Goal: Task Accomplishment & Management: Manage account settings

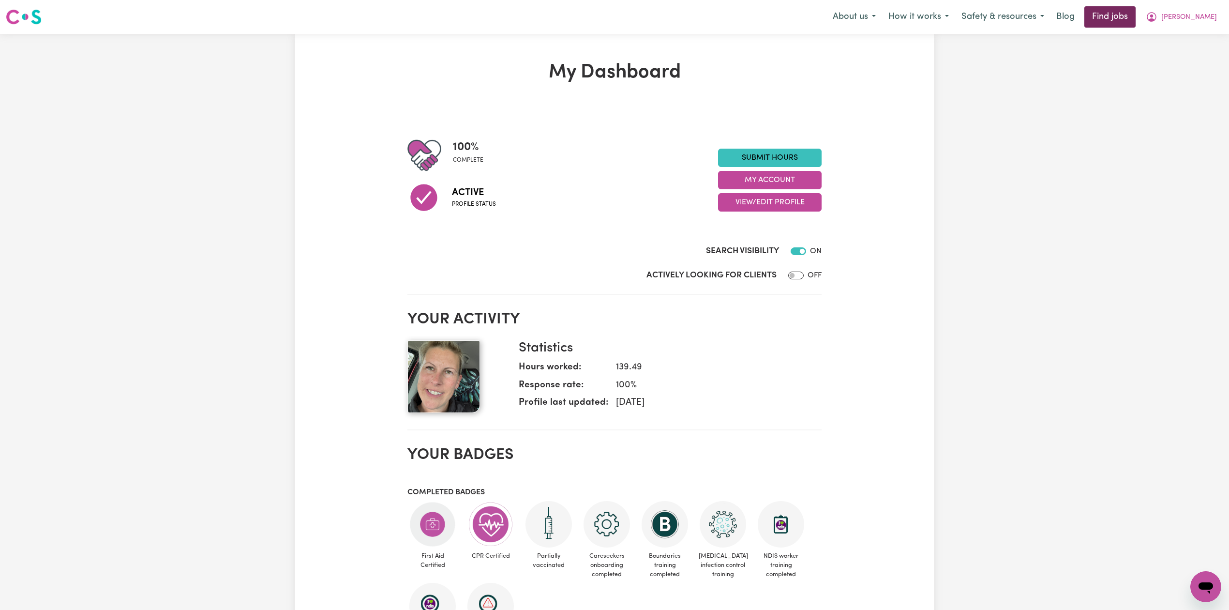
click at [1136, 15] on link "Find jobs" at bounding box center [1110, 16] width 51 height 21
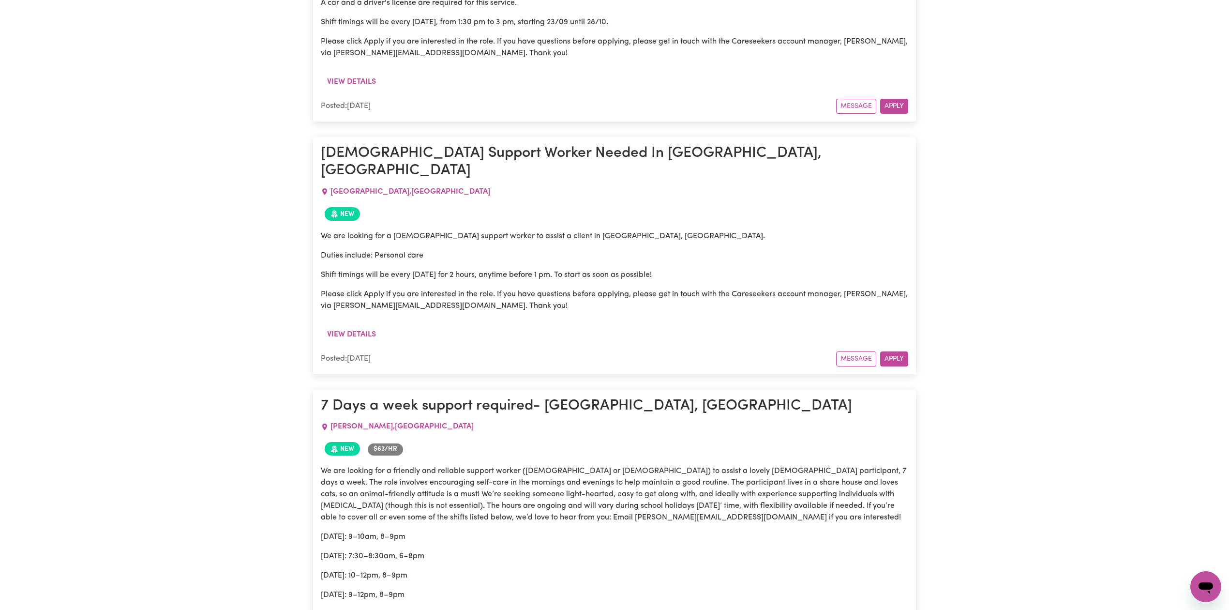
scroll to position [2323, 0]
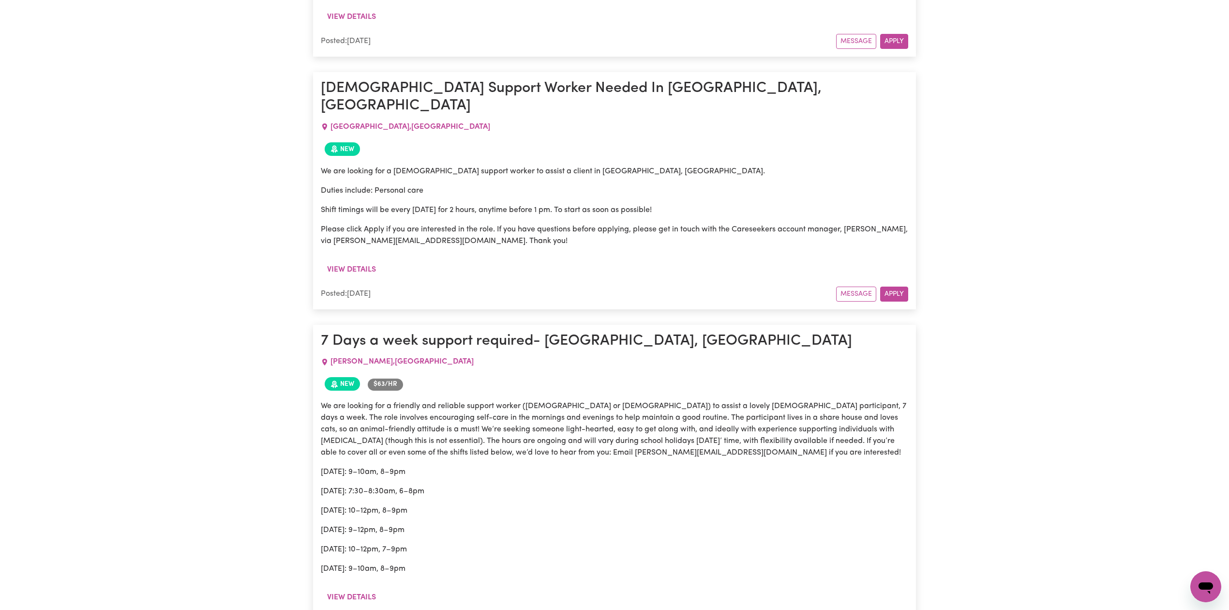
click at [504, 400] on p "We are looking for a friendly and reliable support worker ([DEMOGRAPHIC_DATA] o…" at bounding box center [615, 429] width 588 height 58
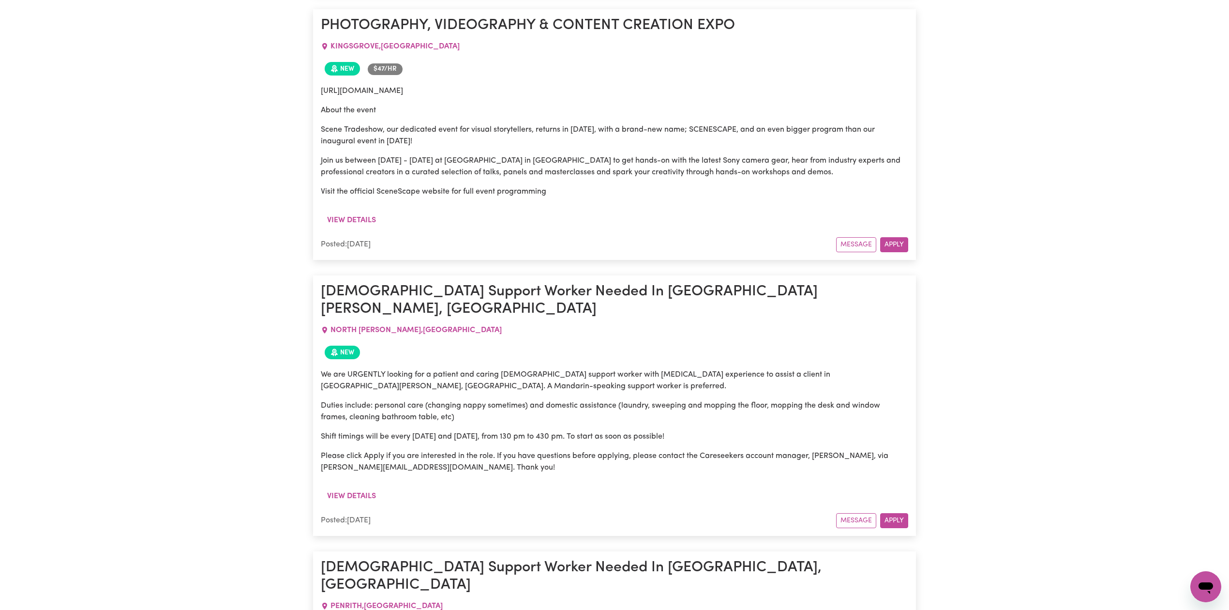
scroll to position [3536, 0]
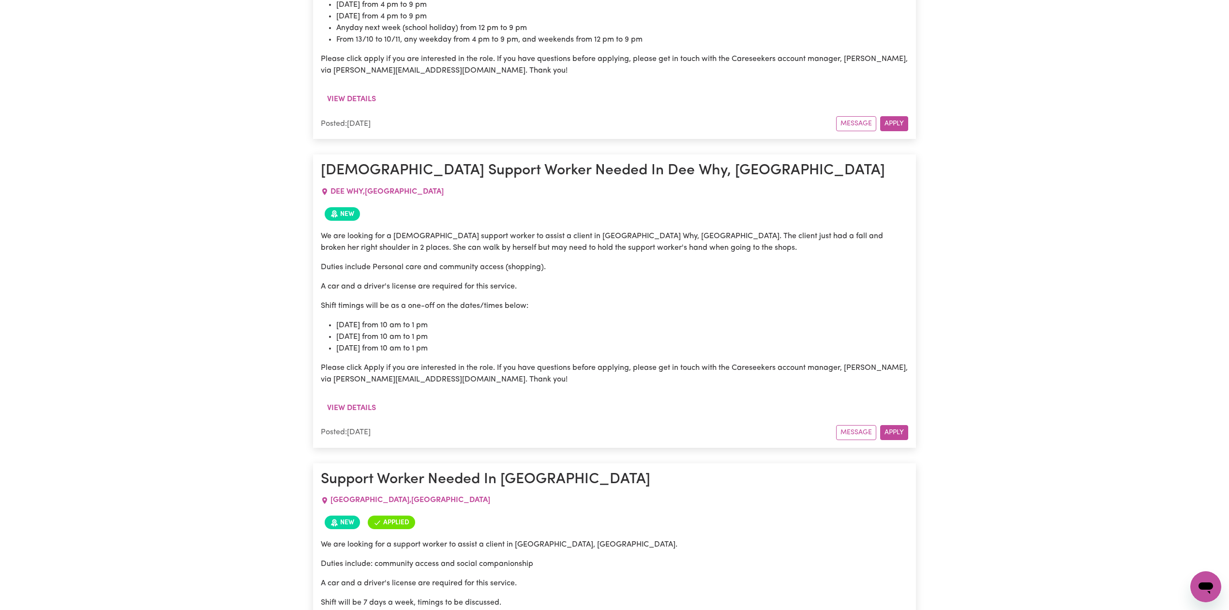
scroll to position [568, 0]
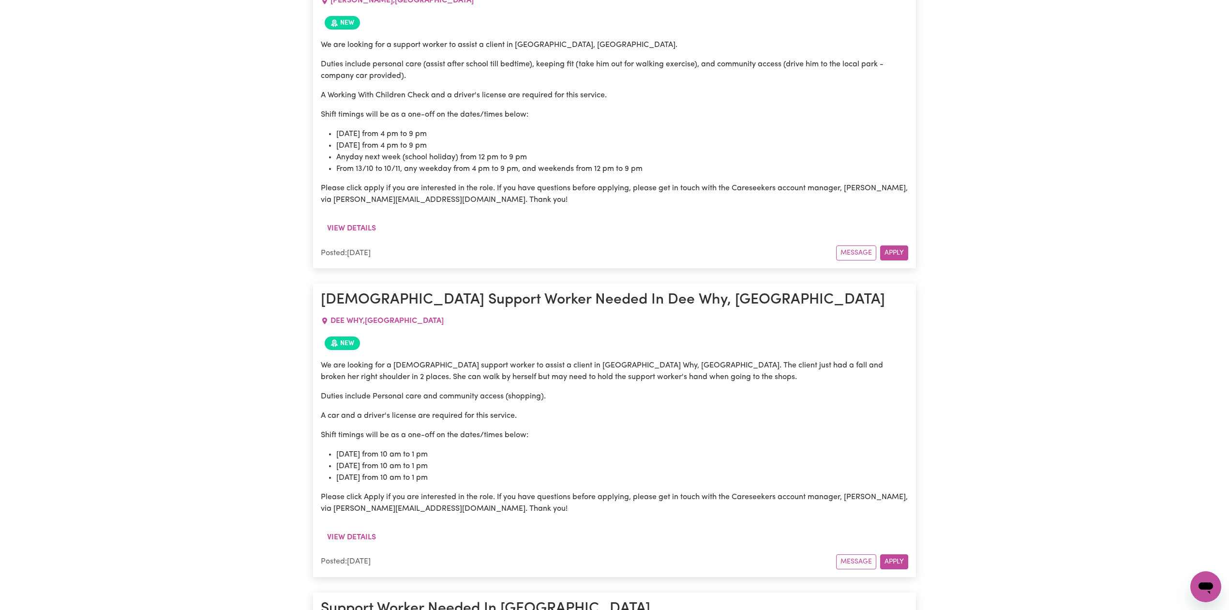
drag, startPoint x: 649, startPoint y: 354, endPoint x: 671, endPoint y: 333, distance: 30.5
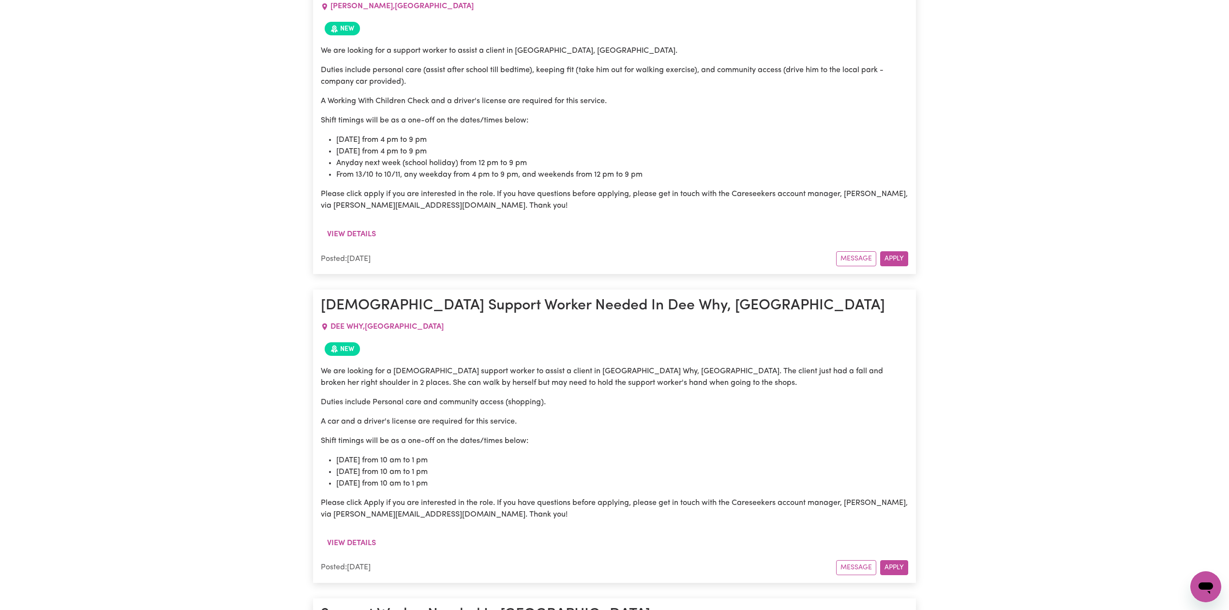
scroll to position [0, 0]
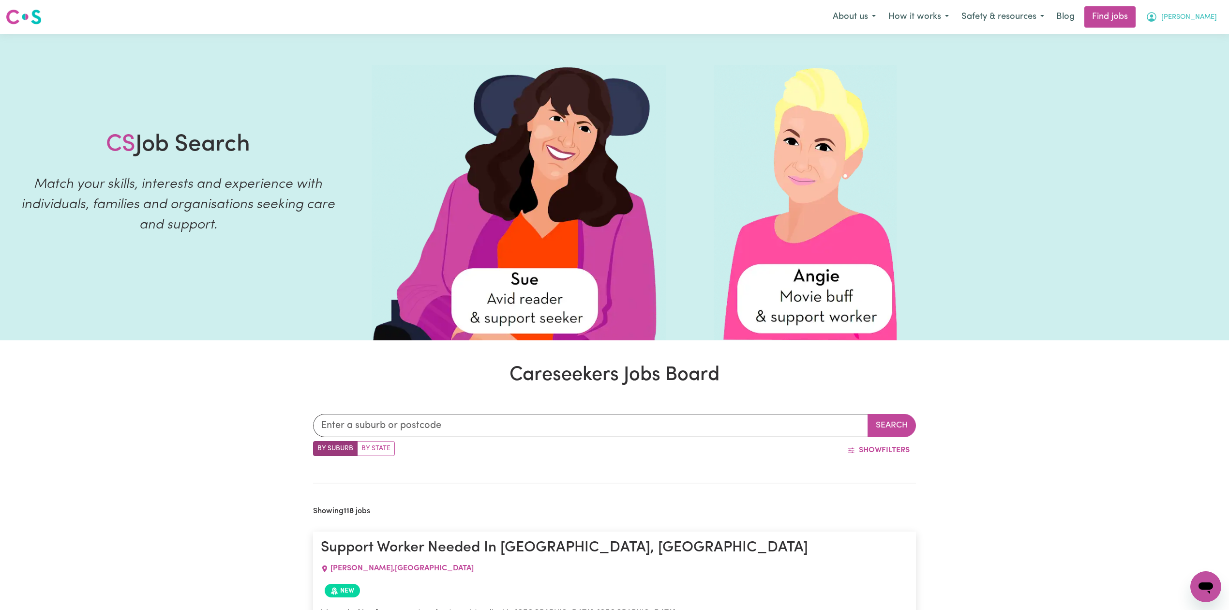
click at [1191, 19] on span "[PERSON_NAME]" at bounding box center [1190, 17] width 56 height 11
click at [1183, 68] on link "Logout" at bounding box center [1185, 74] width 76 height 18
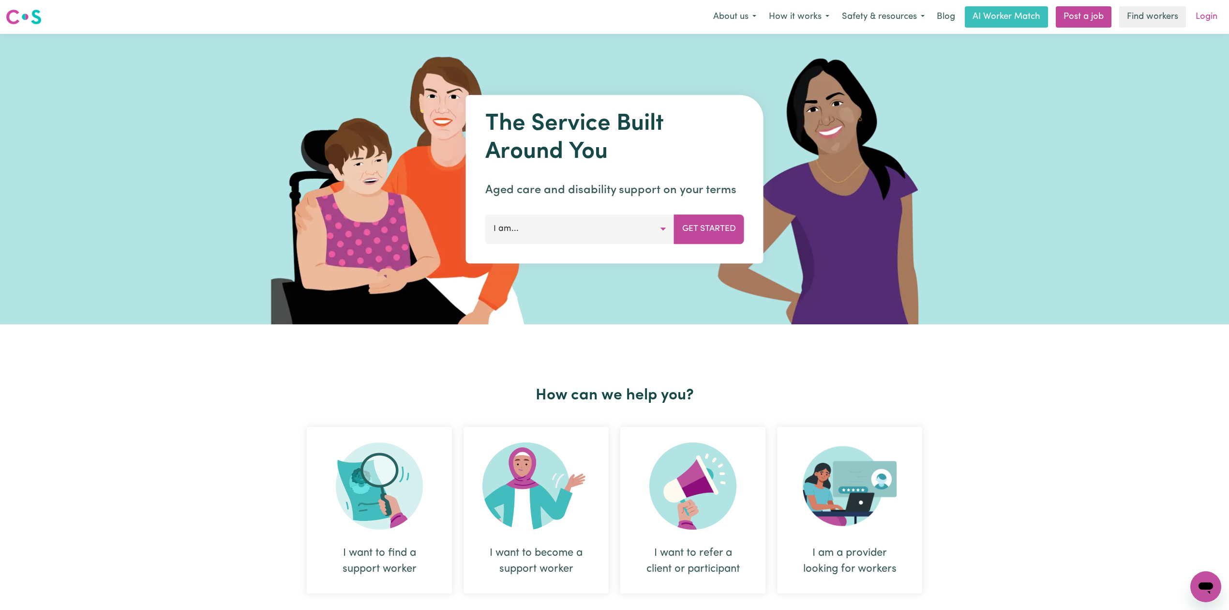
click at [1206, 12] on link "Login" at bounding box center [1206, 16] width 33 height 21
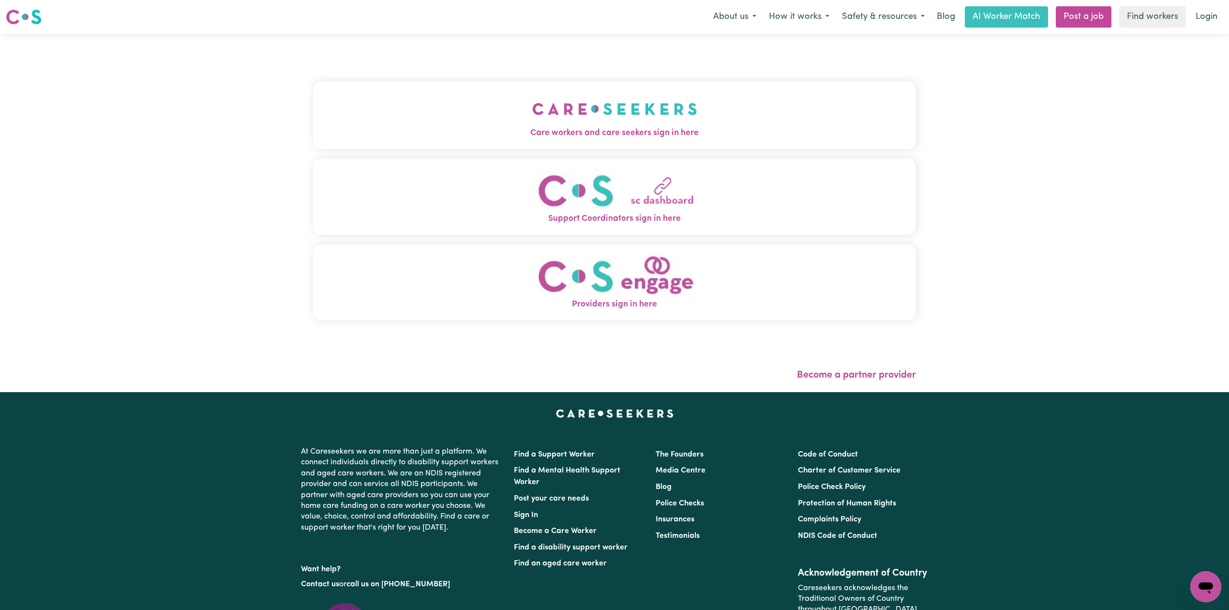
click at [431, 148] on div "Care workers and care seekers sign in here Support Coordinators sign in here Pr…" at bounding box center [614, 213] width 615 height 358
click at [415, 101] on button "Care workers and care seekers sign in here" at bounding box center [614, 115] width 603 height 68
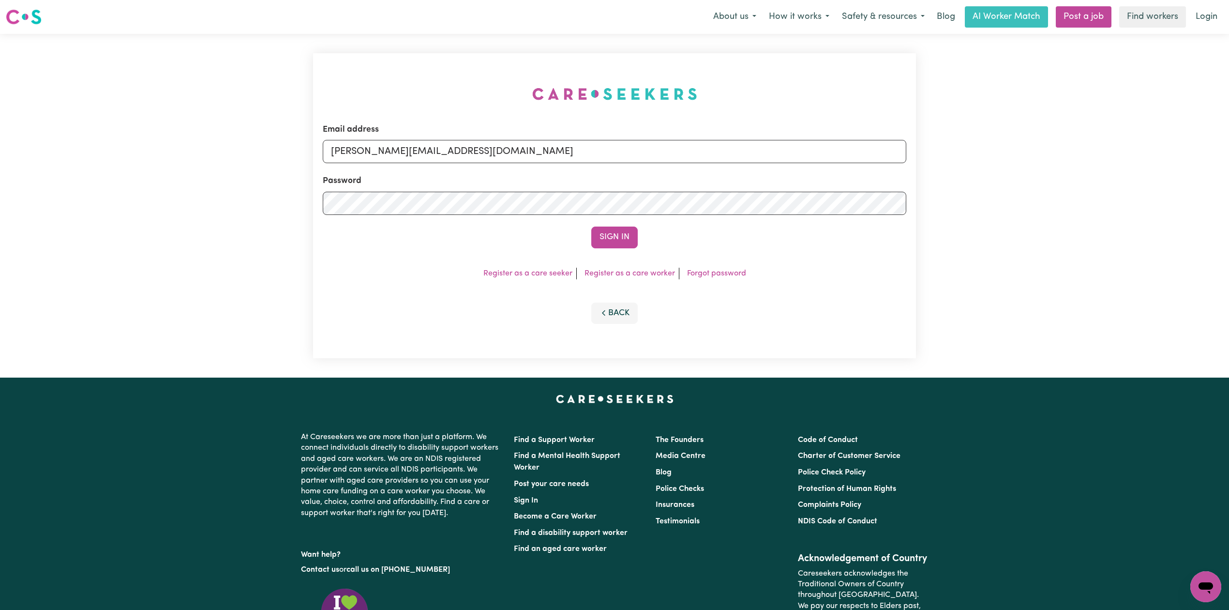
click at [436, 184] on div "Email address [PERSON_NAME][EMAIL_ADDRESS][DOMAIN_NAME] Password Sign In Regist…" at bounding box center [614, 206] width 615 height 344
drag, startPoint x: 415, startPoint y: 147, endPoint x: 415, endPoint y: 163, distance: 16.0
click at [415, 147] on input "[PERSON_NAME][EMAIL_ADDRESS][DOMAIN_NAME]" at bounding box center [615, 151] width 584 height 23
drag, startPoint x: 382, startPoint y: 145, endPoint x: 759, endPoint y: 184, distance: 379.5
click at [759, 184] on form "Email address Superuser~[EMAIL_ADDRESS][DOMAIN_NAME] Password Sign In" at bounding box center [615, 185] width 584 height 125
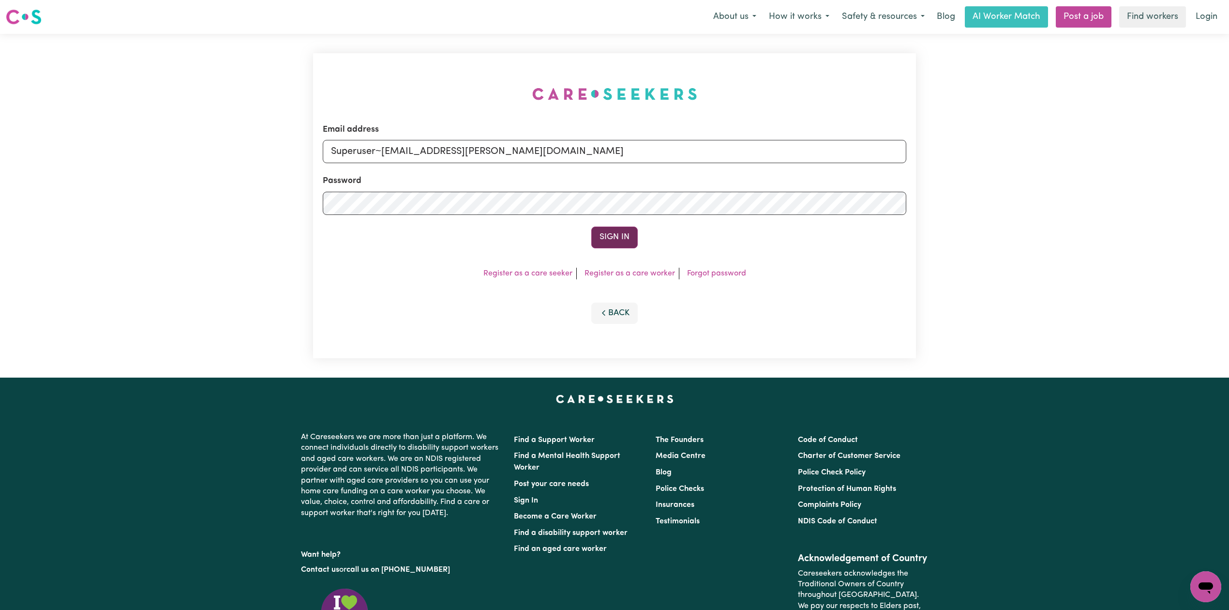
type input "Superuser~[EMAIL_ADDRESS][PERSON_NAME][DOMAIN_NAME]"
click at [601, 230] on button "Sign In" at bounding box center [614, 236] width 46 height 21
